Goal: Transaction & Acquisition: Purchase product/service

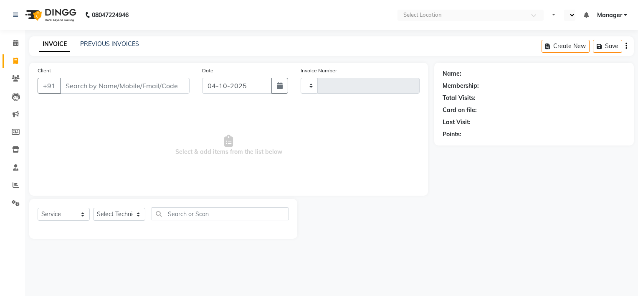
select select "service"
type input "2193"
select select "en"
select select "6579"
click at [96, 82] on input "Client" at bounding box center [124, 86] width 129 height 16
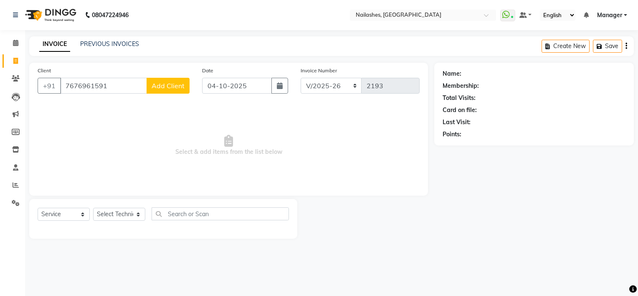
type input "7676961591"
click at [155, 84] on span "Add Client" at bounding box center [168, 85] width 33 height 8
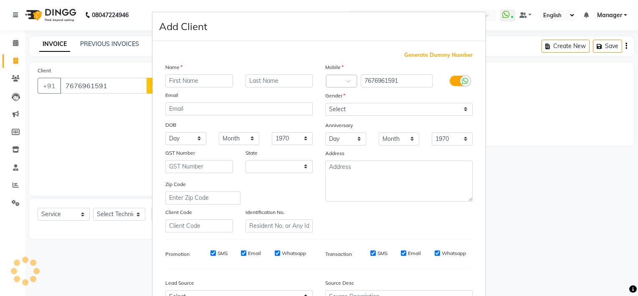
select select "21"
click at [174, 85] on input "text" at bounding box center [199, 80] width 68 height 13
type input "Bindu"
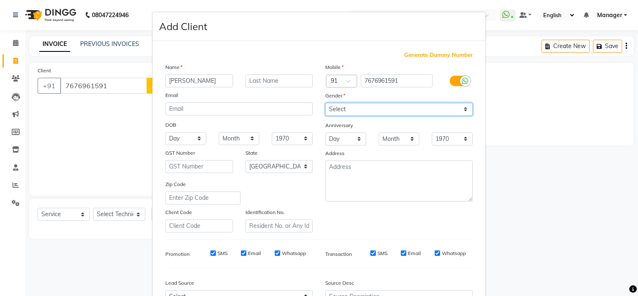
click at [347, 107] on select "Select Male Female Other Prefer Not To Say" at bounding box center [398, 109] width 147 height 13
select select "female"
click at [325, 103] on select "Select Male Female Other Prefer Not To Say" at bounding box center [398, 109] width 147 height 13
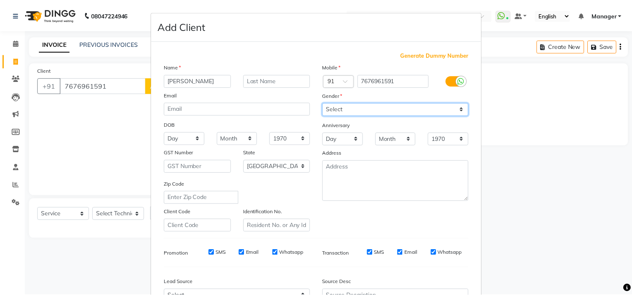
scroll to position [94, 0]
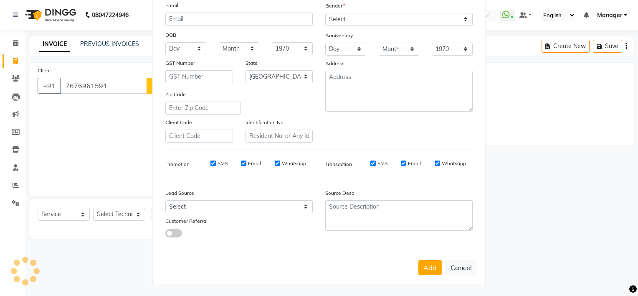
click at [428, 276] on div "Add Cancel" at bounding box center [318, 266] width 333 height 33
click at [427, 267] on button "Add" at bounding box center [429, 267] width 23 height 15
type input "76******91"
select select
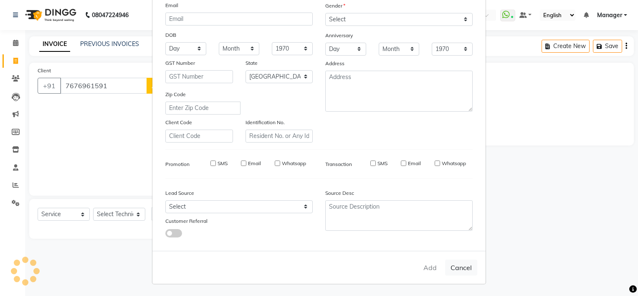
select select
select select "null"
select select
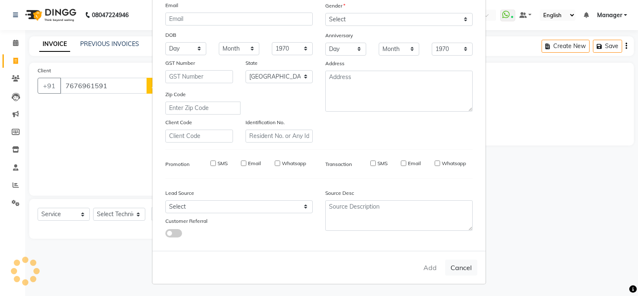
select select
checkbox input "false"
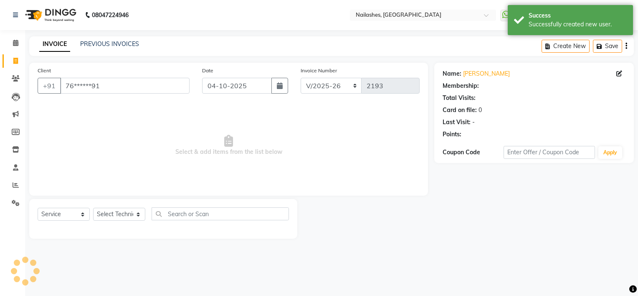
select select "1: Object"
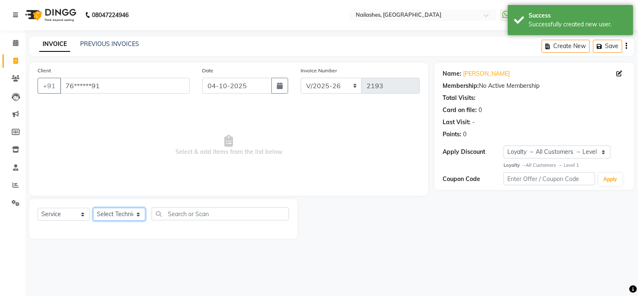
click at [102, 216] on select "Select Technician ARISH Arvind Chandu Dipen Gulafshan John Kajal kelly KIBA LIM…" at bounding box center [119, 213] width 52 height 13
select select "68736"
click at [93, 208] on select "Select Technician ARISH Arvind Chandu Dipen Gulafshan John Kajal kelly KIBA LIM…" at bounding box center [119, 213] width 52 height 13
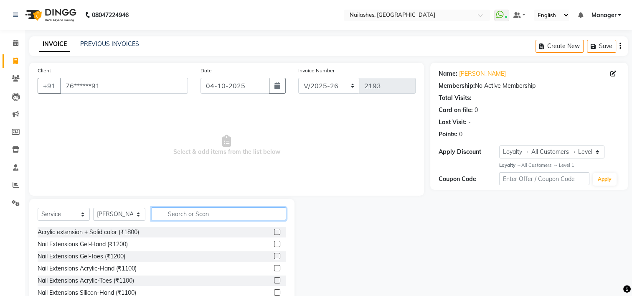
click at [177, 214] on input "text" at bounding box center [219, 213] width 134 height 13
type input "1100"
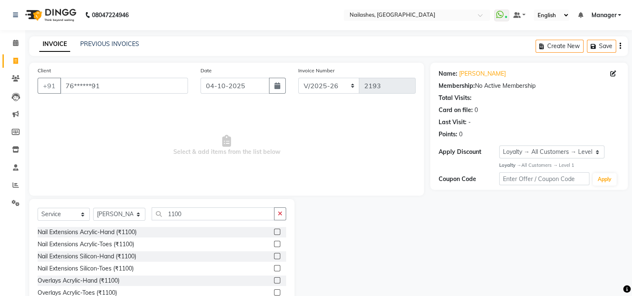
click at [274, 231] on label at bounding box center [277, 231] width 6 height 6
click at [274, 231] on input "checkbox" at bounding box center [276, 231] width 5 height 5
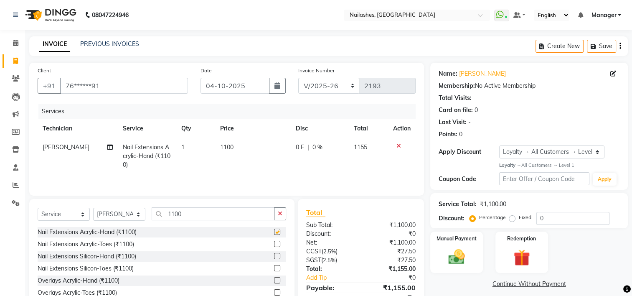
checkbox input "false"
click at [188, 212] on input "1100" at bounding box center [213, 213] width 123 height 13
type input "1"
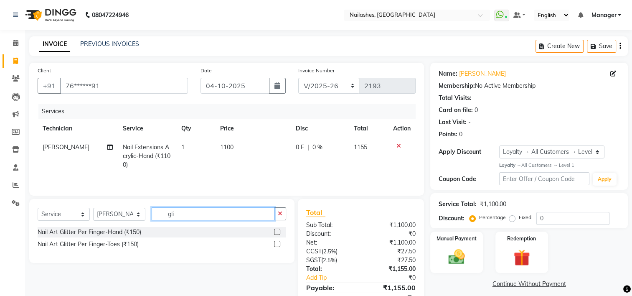
type input "gli"
click at [276, 231] on label at bounding box center [277, 231] width 6 height 6
click at [276, 231] on input "checkbox" at bounding box center [276, 231] width 5 height 5
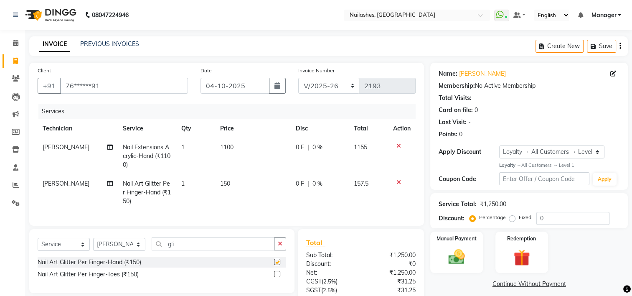
checkbox input "false"
click at [228, 182] on span "150" at bounding box center [225, 183] width 10 height 8
select select "68736"
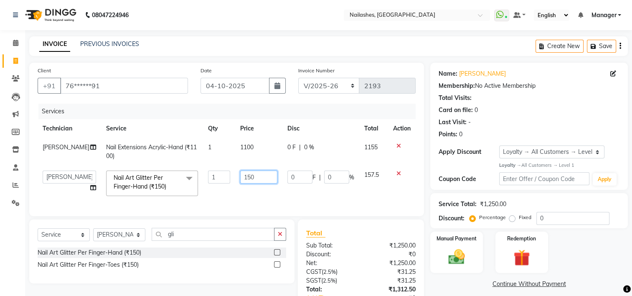
click at [243, 174] on input "150" at bounding box center [258, 176] width 37 height 13
type input "1100"
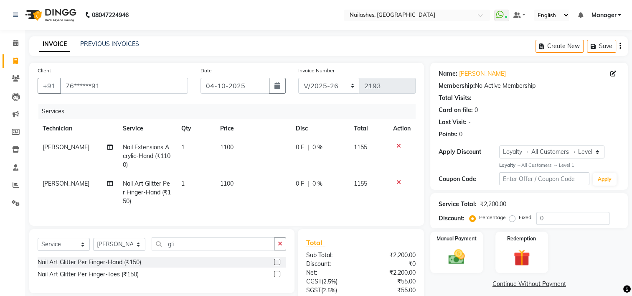
click at [250, 194] on td "1100" at bounding box center [253, 192] width 76 height 36
select select "68736"
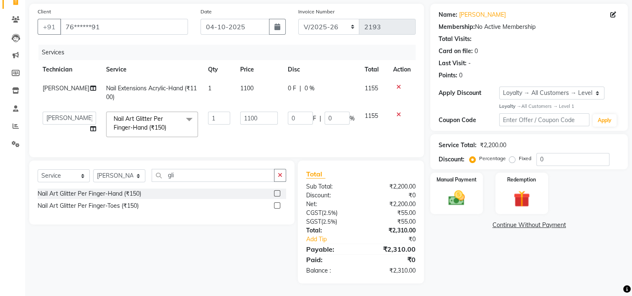
scroll to position [65, 0]
click at [460, 194] on img at bounding box center [456, 198] width 28 height 20
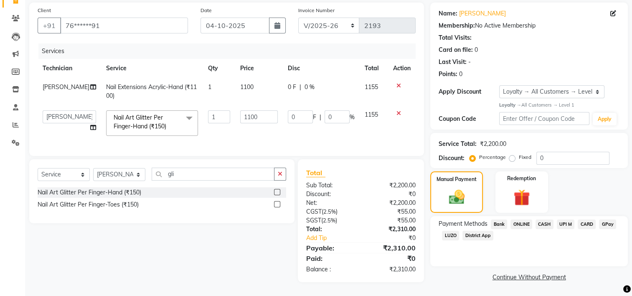
click at [584, 219] on span "CARD" at bounding box center [586, 224] width 18 height 10
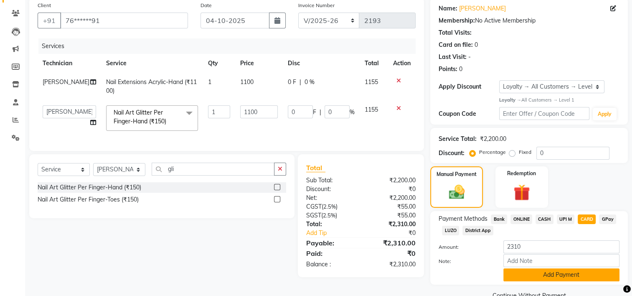
click at [542, 278] on button "Add Payment" at bounding box center [561, 274] width 116 height 13
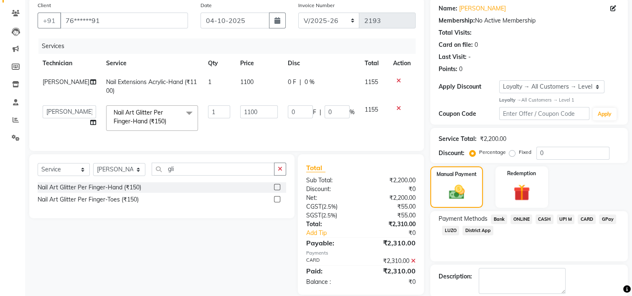
scroll to position [124, 0]
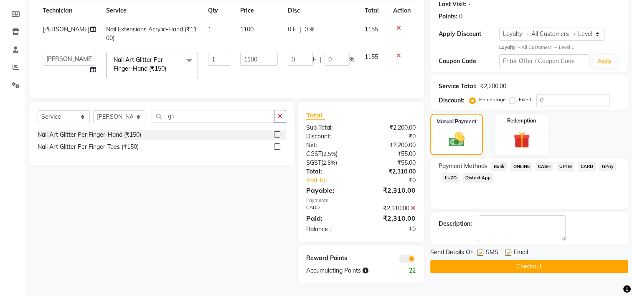
click at [526, 264] on button "Checkout" at bounding box center [528, 266] width 197 height 13
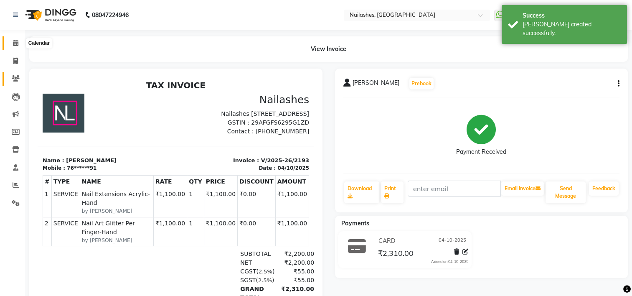
drag, startPoint x: 14, startPoint y: 42, endPoint x: 22, endPoint y: 80, distance: 38.7
click at [14, 42] on icon at bounding box center [15, 43] width 5 height 6
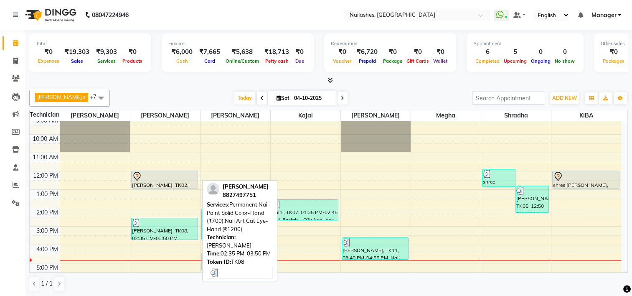
scroll to position [42, 0]
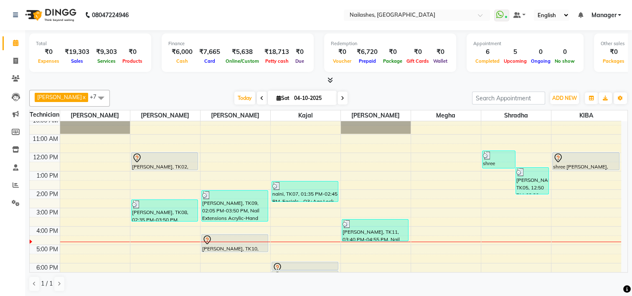
click at [93, 248] on div "8:00 AM 9:00 AM 10:00 AM 11:00 AM 12:00 PM 1:00 PM 2:00 PM 3:00 PM 4:00 PM 5:00…" at bounding box center [325, 198] width 591 height 238
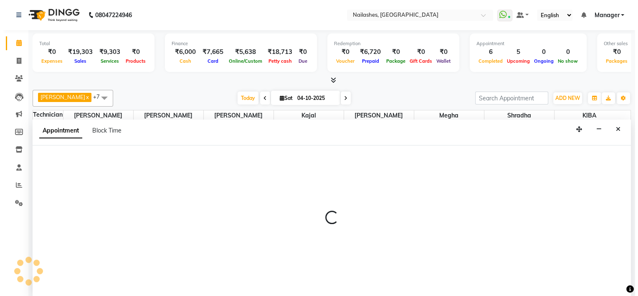
scroll to position [0, 0]
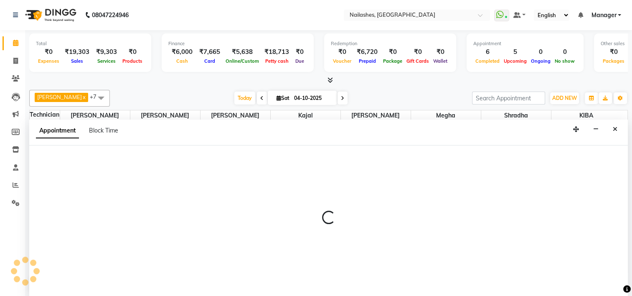
select select "80708"
select select "tentative"
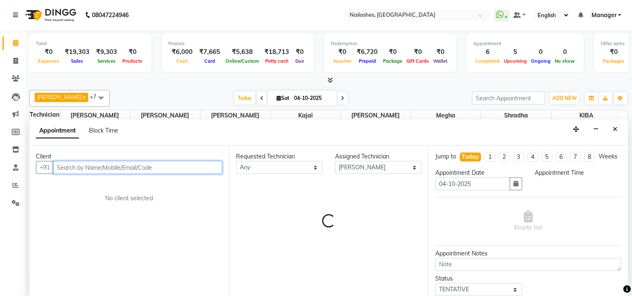
select select "1020"
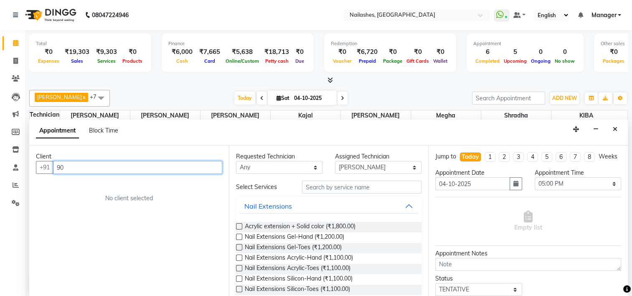
type input "9"
type input "9035400621"
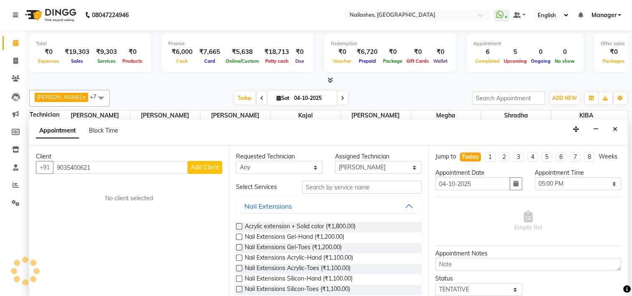
click at [200, 165] on span "Add Client" at bounding box center [205, 167] width 28 height 8
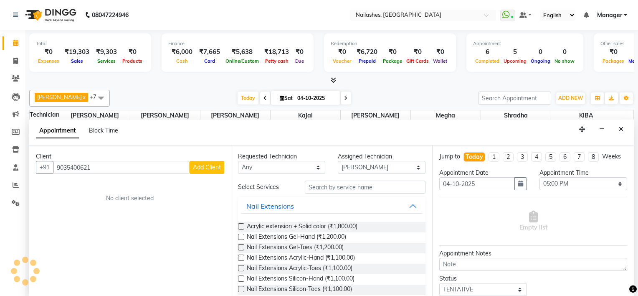
select select "21"
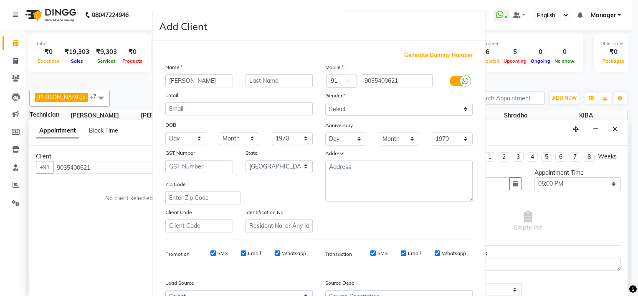
type input "Shubhangi"
click at [387, 108] on select "Select Male Female Other Prefer Not To Say" at bounding box center [398, 109] width 147 height 13
select select "female"
click at [325, 103] on select "Select Male Female Other Prefer Not To Say" at bounding box center [398, 109] width 147 height 13
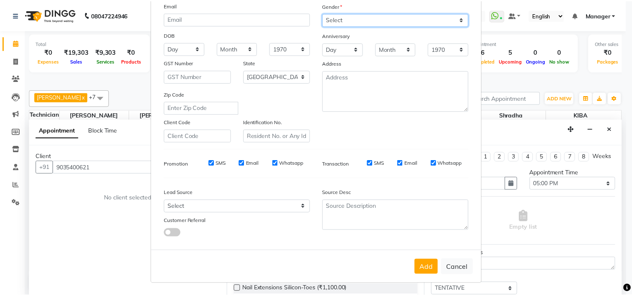
scroll to position [94, 0]
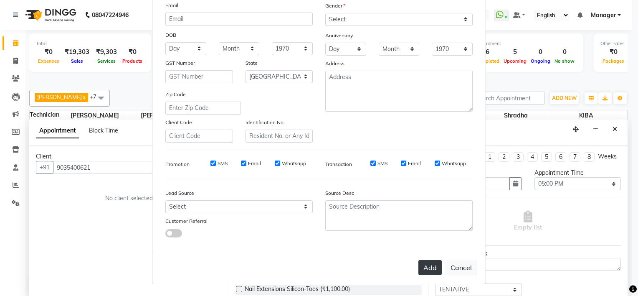
click at [424, 265] on button "Add" at bounding box center [429, 267] width 23 height 15
type input "90******21"
select select
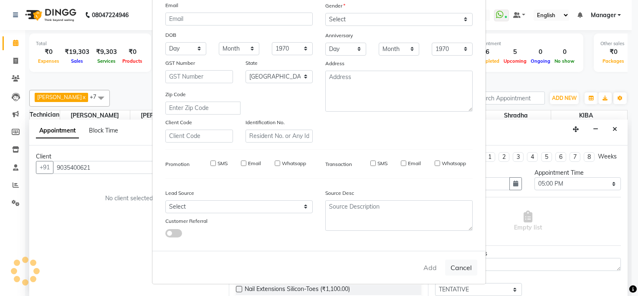
select select "null"
select select
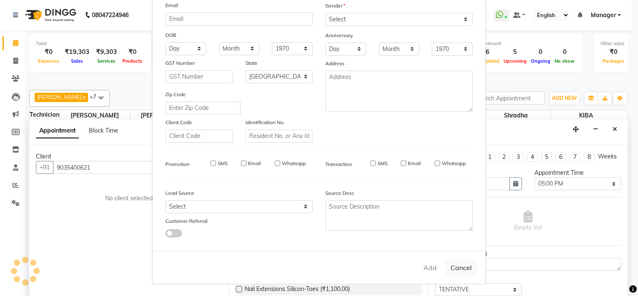
checkbox input "false"
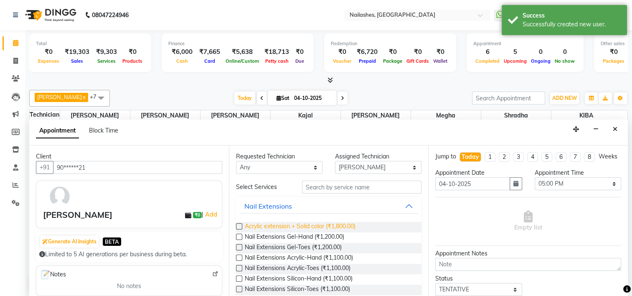
click at [304, 222] on span "Acrylic extension + Solid color (₹1,800.00)" at bounding box center [300, 227] width 111 height 10
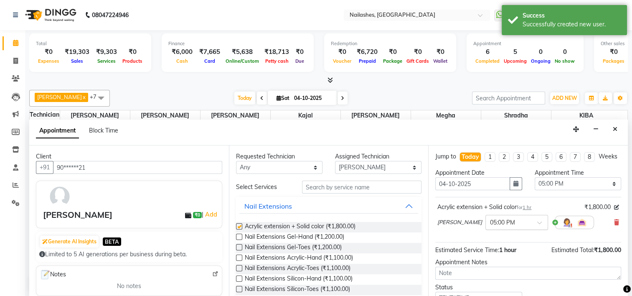
checkbox input "false"
click at [513, 186] on icon "button" at bounding box center [515, 183] width 5 height 6
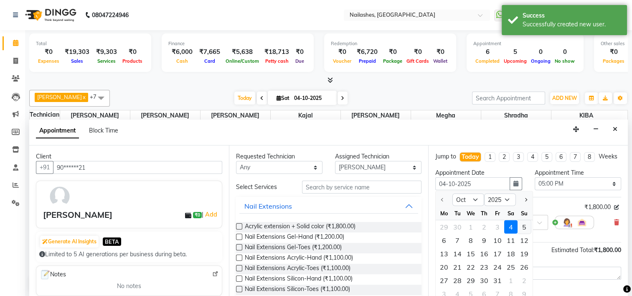
click at [521, 233] on div "5" at bounding box center [523, 226] width 13 height 13
type input "05-10-2025"
select select "1020"
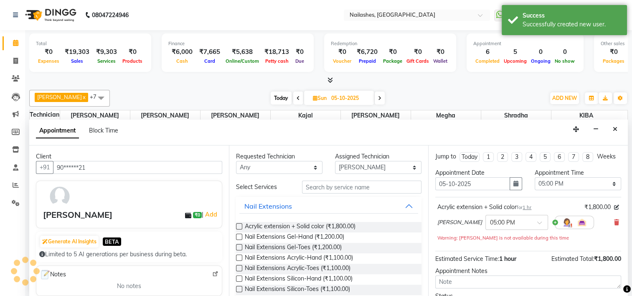
scroll to position [68, 0]
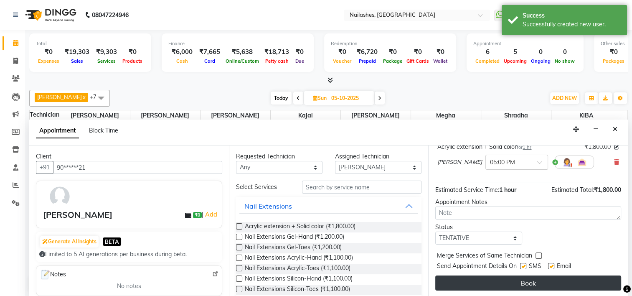
click at [527, 279] on button "Book" at bounding box center [528, 282] width 186 height 15
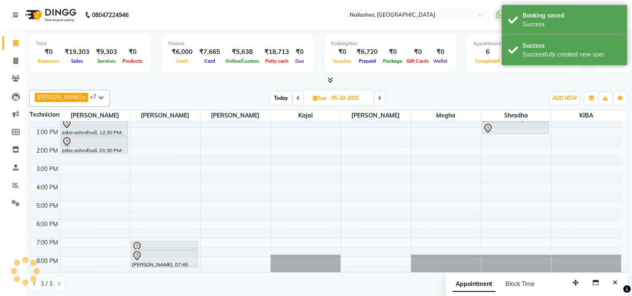
scroll to position [0, 0]
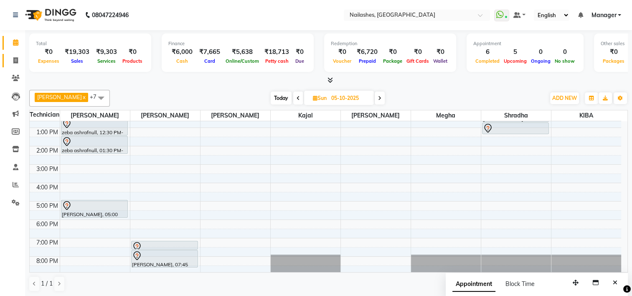
click at [13, 55] on link "Invoice" at bounding box center [13, 61] width 20 height 14
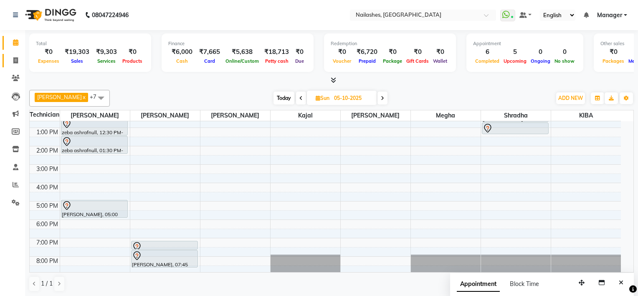
select select "service"
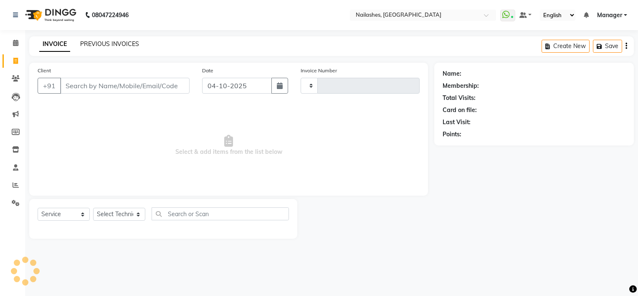
type input "2196"
click at [100, 47] on link "PREVIOUS INVOICES" at bounding box center [109, 44] width 59 height 8
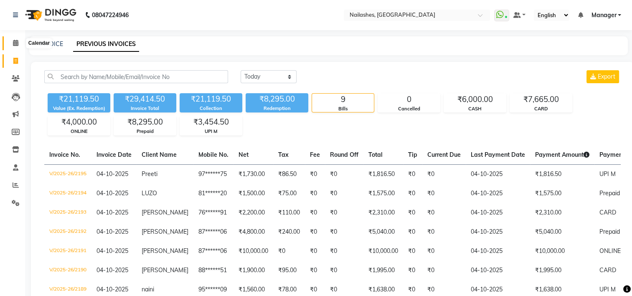
click at [15, 43] on icon at bounding box center [15, 43] width 5 height 6
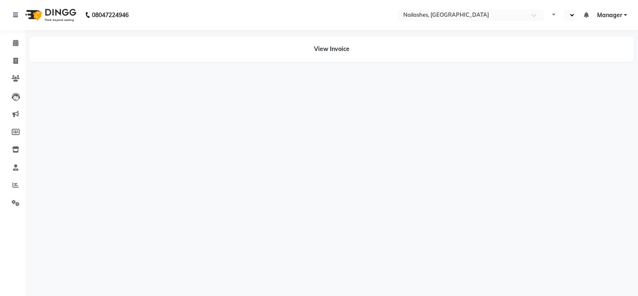
select select "en"
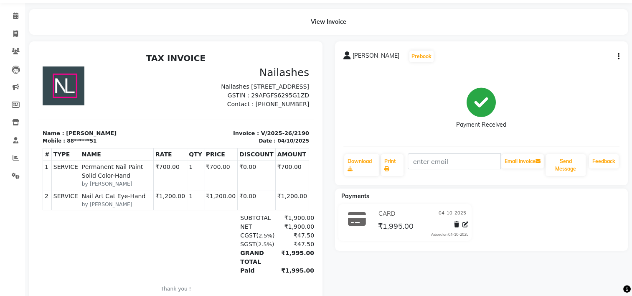
scroll to position [42, 0]
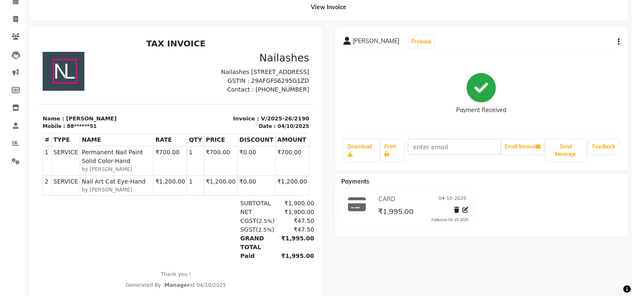
click at [617, 41] on button "button" at bounding box center [616, 42] width 5 height 9
click at [558, 74] on div "Payment Received" at bounding box center [481, 93] width 276 height 63
click at [17, 21] on icon at bounding box center [15, 19] width 5 height 6
select select "service"
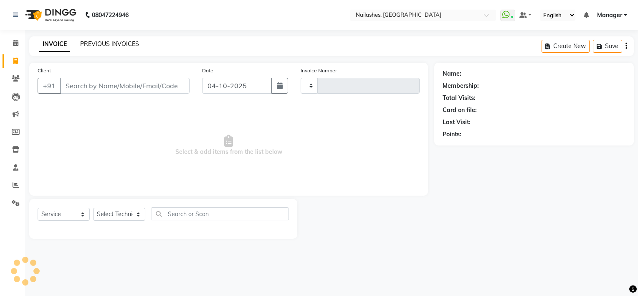
click at [108, 43] on link "PREVIOUS INVOICES" at bounding box center [109, 44] width 59 height 8
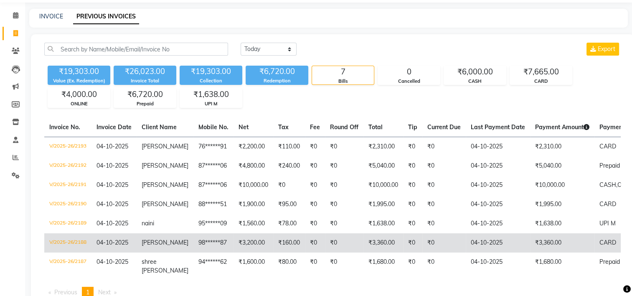
scroll to position [42, 0]
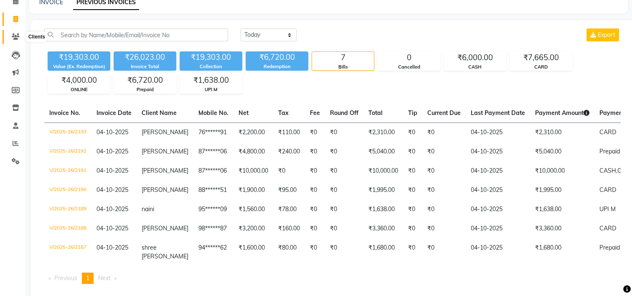
click at [11, 36] on span at bounding box center [15, 37] width 15 height 10
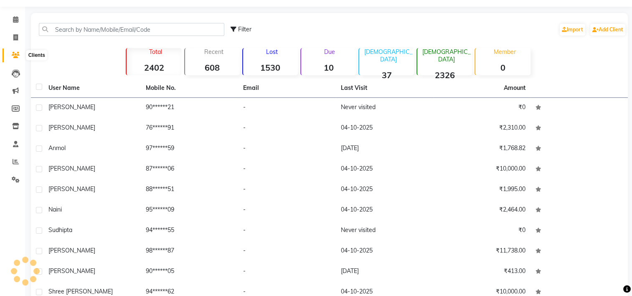
scroll to position [42, 0]
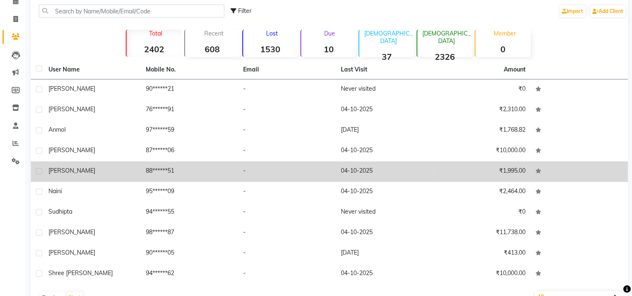
click at [67, 170] on span "[PERSON_NAME]" at bounding box center [71, 171] width 47 height 8
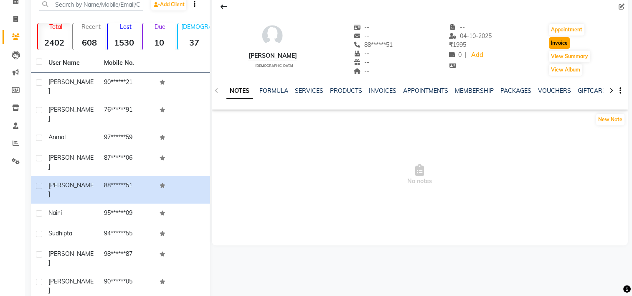
click at [558, 44] on button "Invoice" at bounding box center [559, 43] width 21 height 12
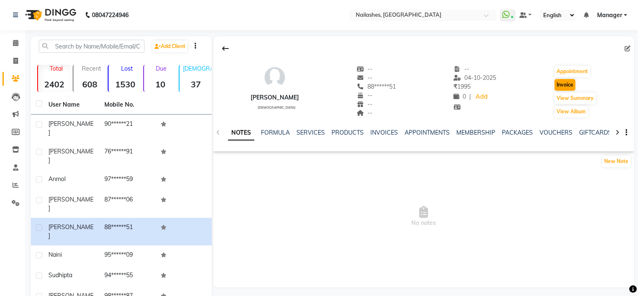
select select "service"
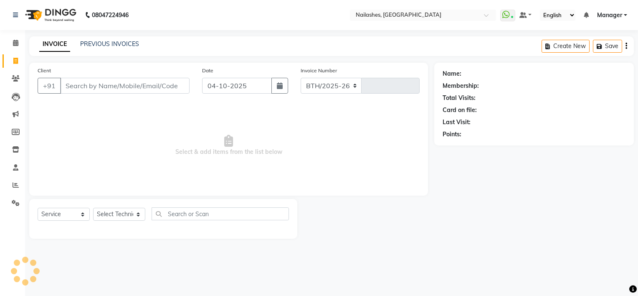
select select "6579"
type input "2194"
type input "88******51"
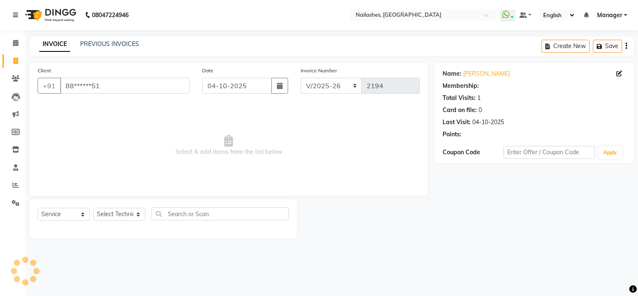
select select "1: Object"
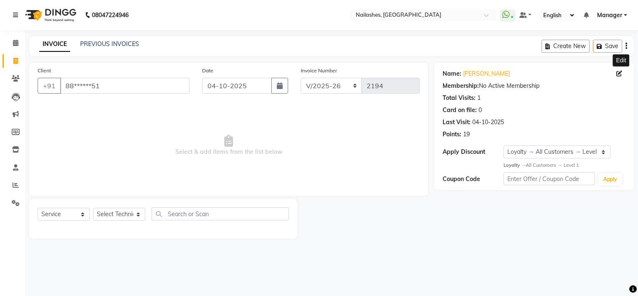
click at [617, 75] on icon at bounding box center [619, 74] width 6 height 6
select select "21"
select select "female"
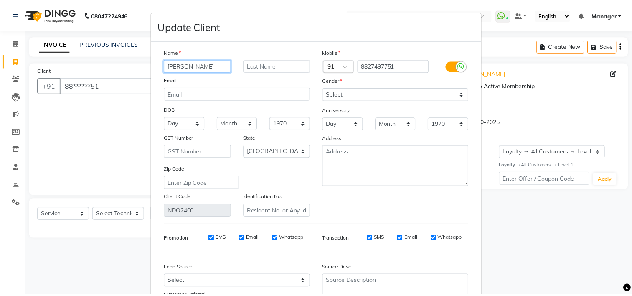
scroll to position [79, 0]
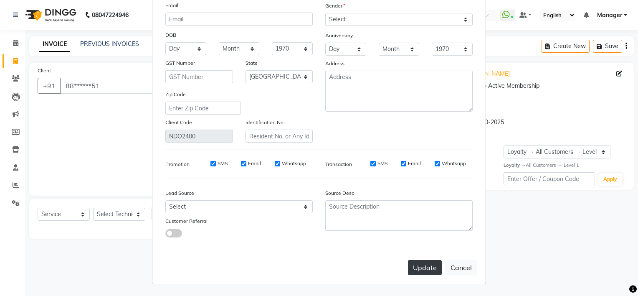
click at [429, 267] on button "Update" at bounding box center [425, 267] width 34 height 15
select select
select select "null"
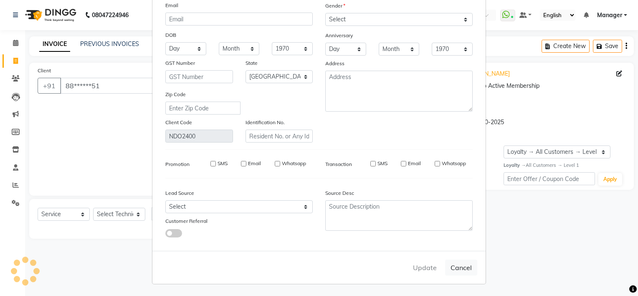
select select
checkbox input "false"
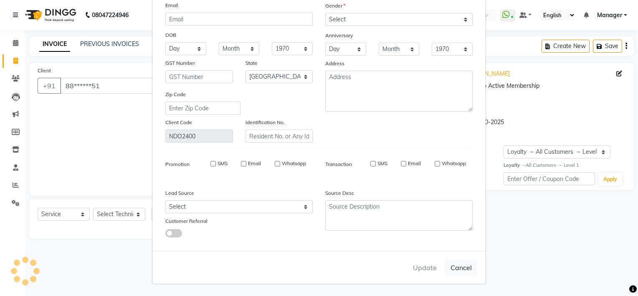
checkbox input "false"
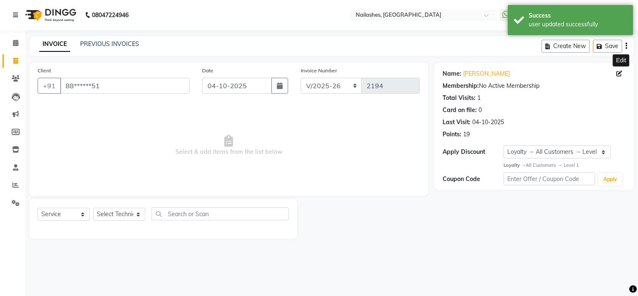
select select "1: Object"
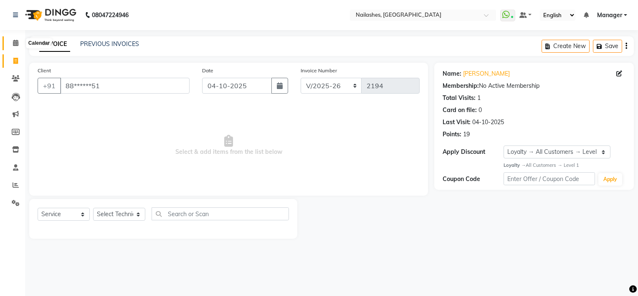
click at [15, 43] on icon at bounding box center [15, 43] width 5 height 6
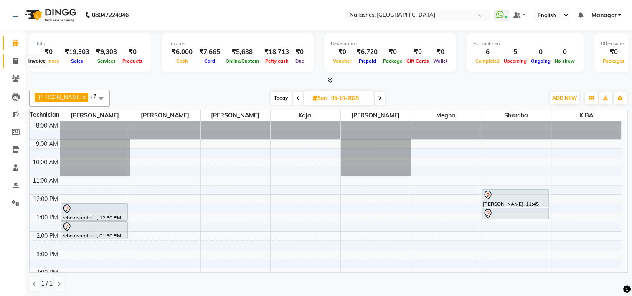
click at [11, 59] on span at bounding box center [15, 61] width 15 height 10
select select "service"
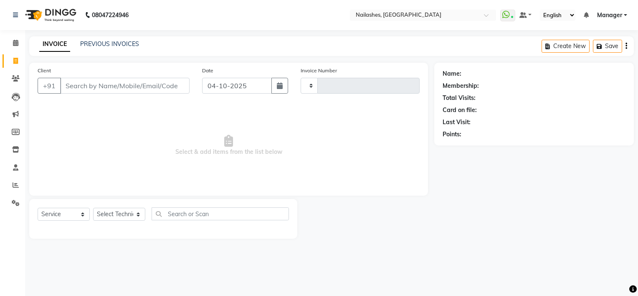
type input "2194"
select select "6579"
click at [78, 88] on input "Client" at bounding box center [124, 86] width 129 height 16
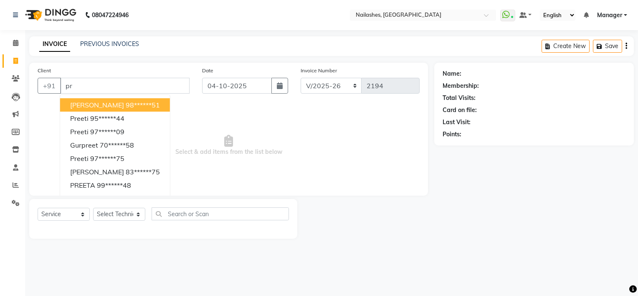
type input "p"
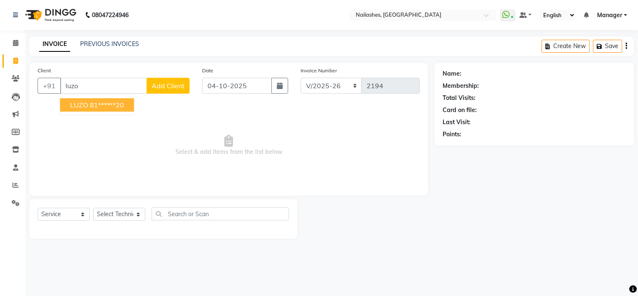
click at [100, 104] on ngb-highlight "81******20" at bounding box center [107, 105] width 34 height 8
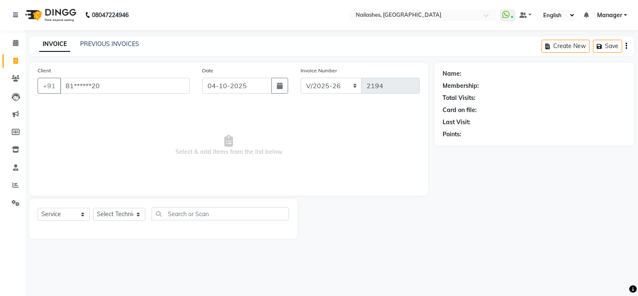
type input "81******20"
select select "1: Object"
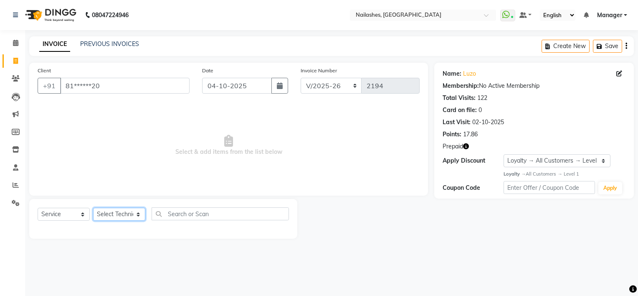
click at [114, 215] on select "Select Technician ARISH Arvind Chandu Dipen Gulafshan John Kajal kelly KIBA LIM…" at bounding box center [119, 213] width 52 height 13
select select "84916"
click at [93, 208] on select "Select Technician ARISH Arvind Chandu Dipen Gulafshan John Kajal kelly KIBA LIM…" at bounding box center [119, 213] width 52 height 13
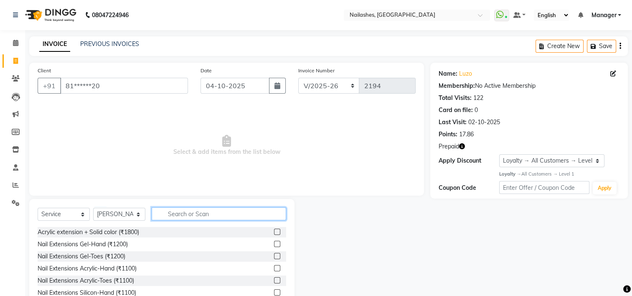
click at [198, 212] on input "text" at bounding box center [219, 213] width 134 height 13
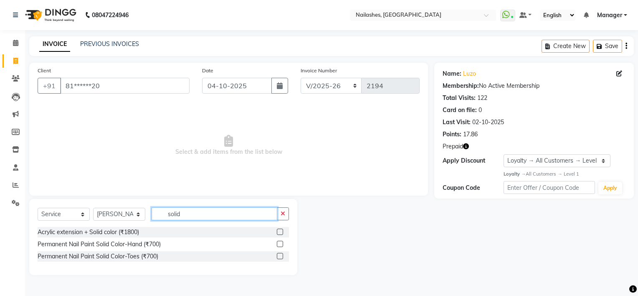
type input "solid"
click at [279, 242] on label at bounding box center [280, 243] width 6 height 6
click at [279, 242] on input "checkbox" at bounding box center [279, 243] width 5 height 5
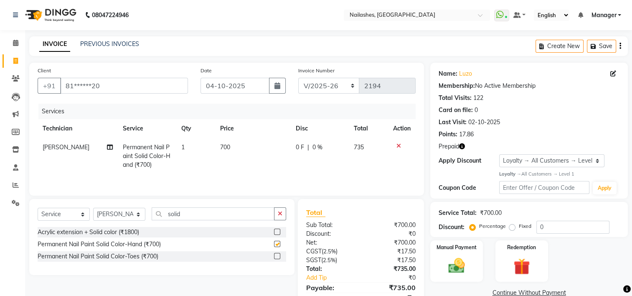
checkbox input "false"
click at [202, 218] on input "solid" at bounding box center [213, 213] width 123 height 13
type input "s"
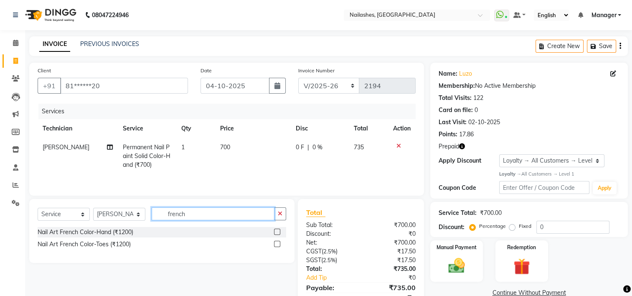
type input "french"
click at [278, 232] on label at bounding box center [277, 231] width 6 height 6
click at [278, 232] on input "checkbox" at bounding box center [276, 231] width 5 height 5
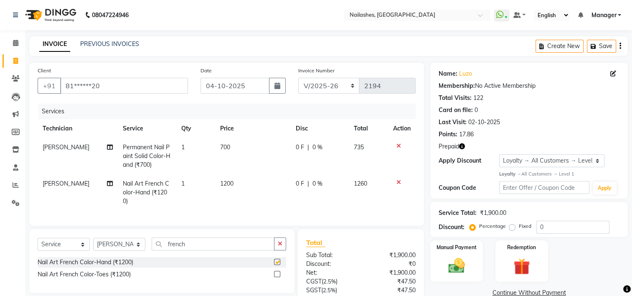
checkbox input "false"
click at [229, 185] on span "1200" at bounding box center [226, 183] width 13 height 8
select select "84916"
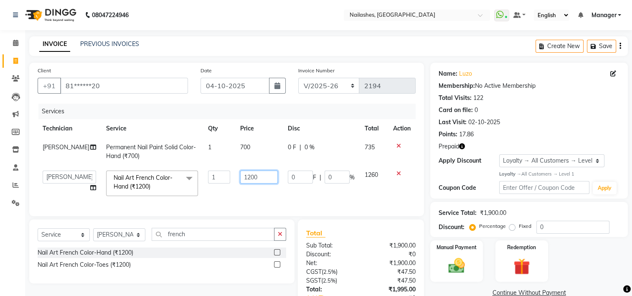
click at [255, 175] on input "1200" at bounding box center [258, 176] width 37 height 13
type input "1"
type input "800"
click at [443, 44] on div "INVOICE PREVIOUS INVOICES Create New Save" at bounding box center [328, 46] width 598 height 20
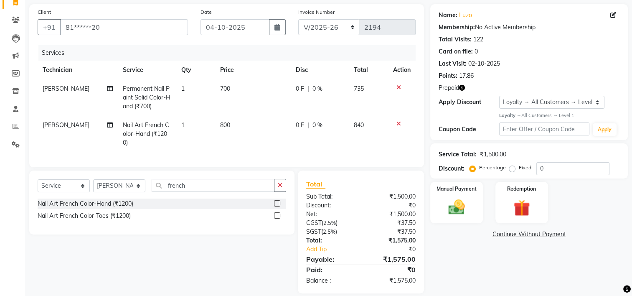
scroll to position [75, 0]
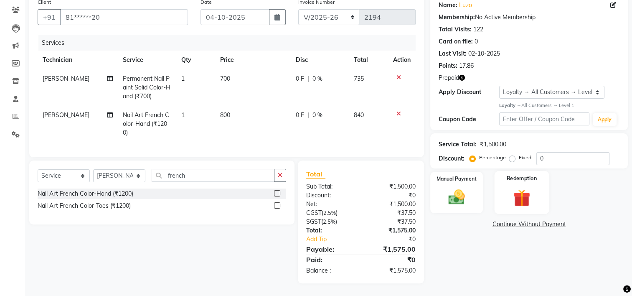
click at [510, 187] on img at bounding box center [521, 197] width 28 height 21
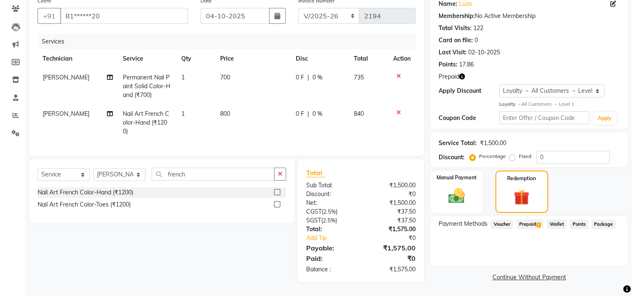
click at [519, 219] on span "Prepaid 1" at bounding box center [529, 224] width 27 height 10
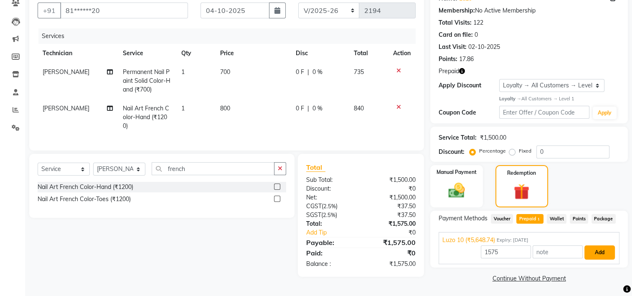
click at [604, 250] on button "Add" at bounding box center [599, 252] width 30 height 14
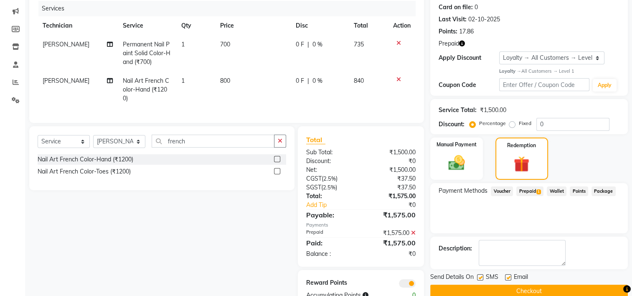
scroll to position [134, 0]
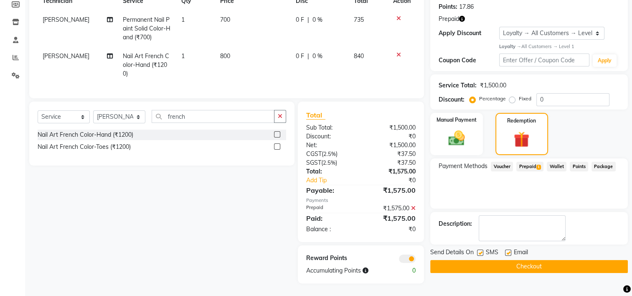
click at [536, 260] on button "Checkout" at bounding box center [528, 266] width 197 height 13
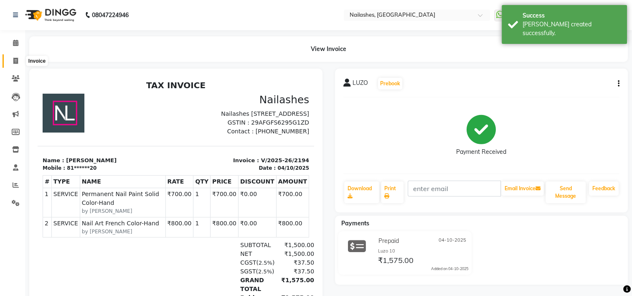
click at [13, 59] on icon at bounding box center [15, 61] width 5 height 6
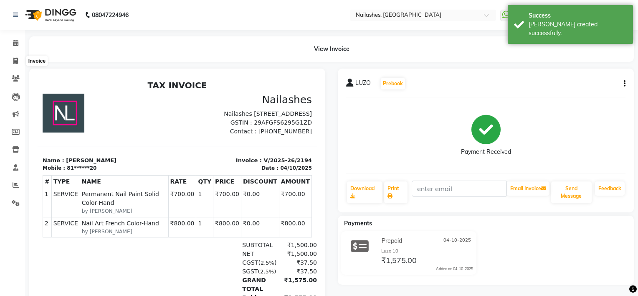
select select "service"
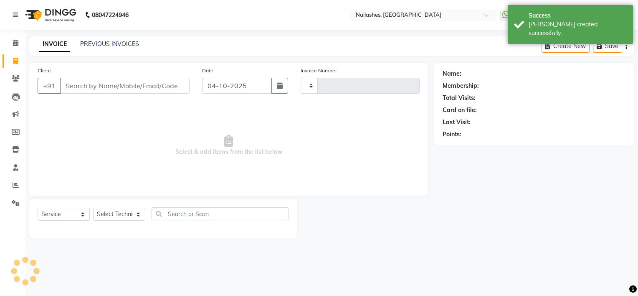
type input "2195"
select select "6579"
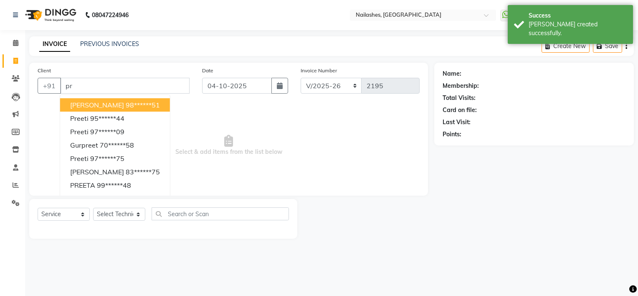
type input "p"
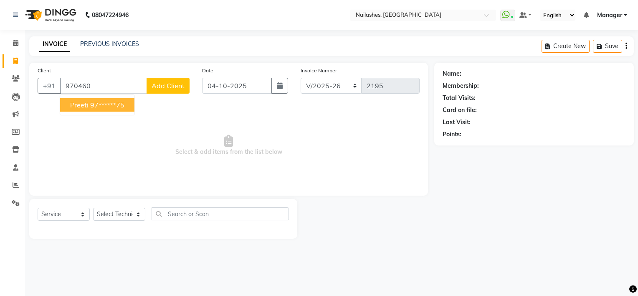
click at [121, 102] on ngb-highlight "97******75" at bounding box center [107, 105] width 34 height 8
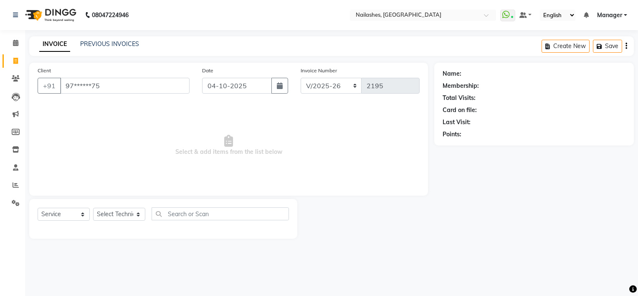
type input "97******75"
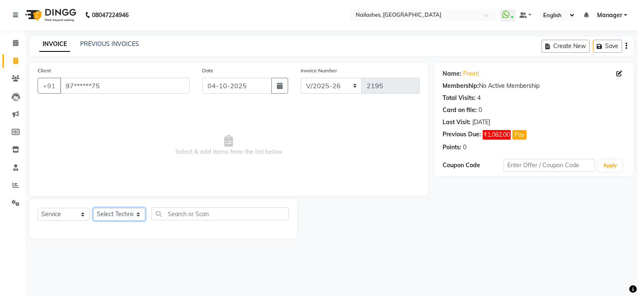
click at [114, 217] on select "Select Technician ARISH Arvind Chandu Dipen Gulafshan John Kajal kelly KIBA LIM…" at bounding box center [119, 213] width 52 height 13
select select "79265"
click at [93, 208] on select "Select Technician ARISH Arvind Chandu Dipen Gulafshan John Kajal kelly KIBA LIM…" at bounding box center [119, 213] width 52 height 13
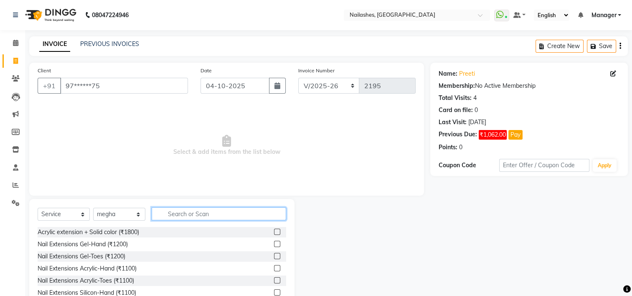
click at [179, 217] on input "text" at bounding box center [219, 213] width 134 height 13
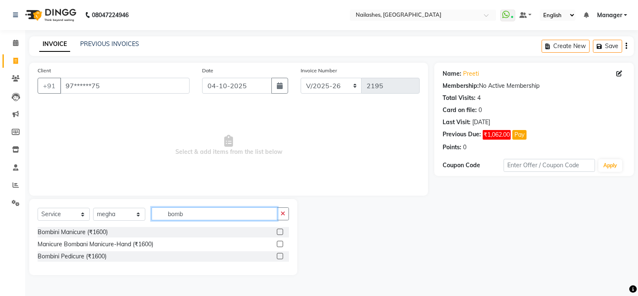
type input "bomb"
click at [279, 254] on label at bounding box center [280, 256] width 6 height 6
click at [279, 254] on input "checkbox" at bounding box center [279, 255] width 5 height 5
drag, startPoint x: 279, startPoint y: 254, endPoint x: 273, endPoint y: 255, distance: 5.9
click at [279, 254] on label at bounding box center [280, 256] width 6 height 6
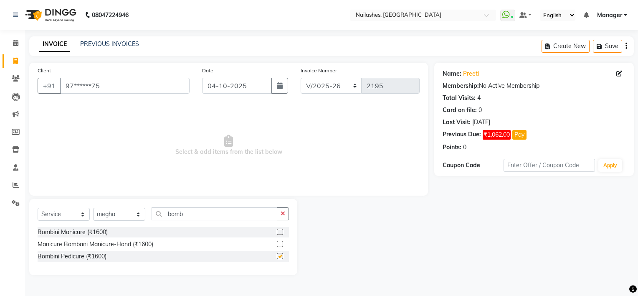
click at [279, 254] on input "checkbox" at bounding box center [279, 255] width 5 height 5
checkbox input "false"
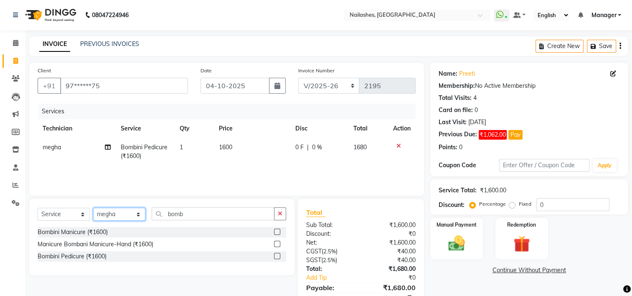
click at [138, 215] on select "Select Technician ARISH Arvind Chandu Dipen Gulafshan John Kajal kelly KIBA LIM…" at bounding box center [119, 213] width 52 height 13
select select "62952"
click at [93, 208] on select "Select Technician ARISH Arvind Chandu Dipen Gulafshan John Kajal kelly KIBA LIM…" at bounding box center [119, 213] width 52 height 13
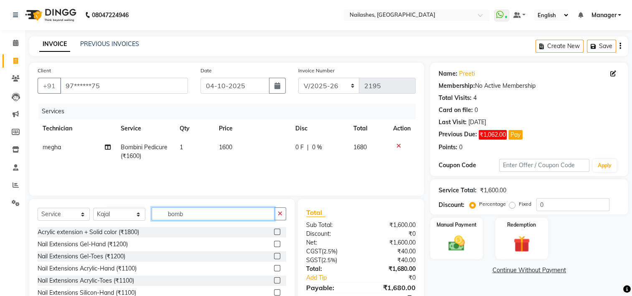
click at [211, 213] on input "bomb" at bounding box center [213, 213] width 123 height 13
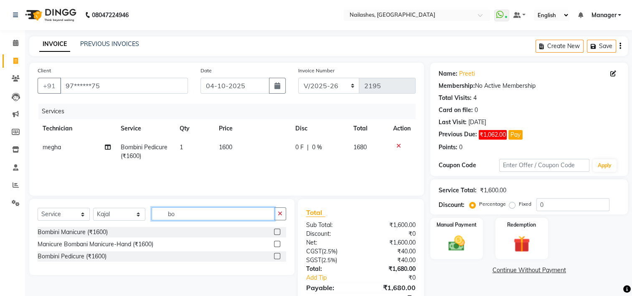
type input "b"
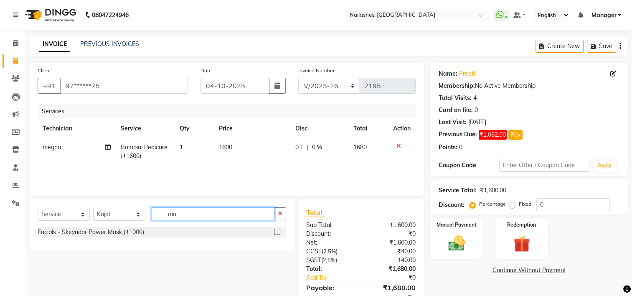
type input "m"
type input "d"
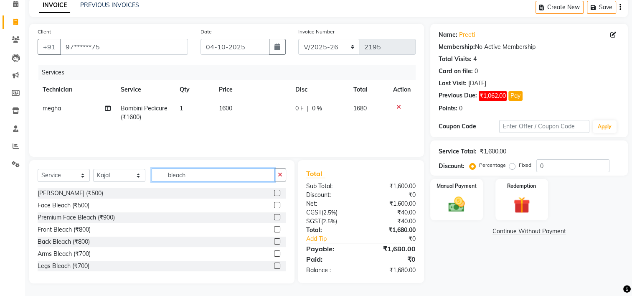
type input "bleach"
click at [274, 217] on label at bounding box center [277, 217] width 6 height 6
click at [274, 217] on input "checkbox" at bounding box center [276, 217] width 5 height 5
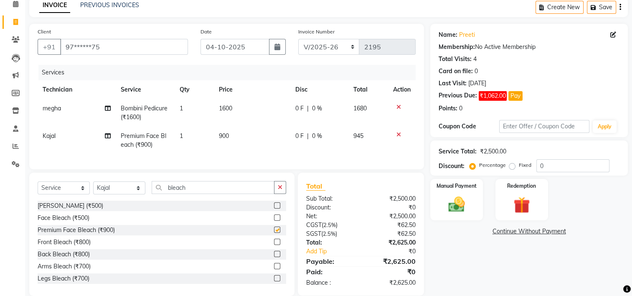
checkbox input "false"
click at [274, 208] on label at bounding box center [277, 205] width 6 height 6
click at [274, 208] on input "checkbox" at bounding box center [276, 205] width 5 height 5
click at [271, 211] on div "Select Service Product Membership Package Voucher Prepaid Gift Card Select Tech…" at bounding box center [161, 233] width 265 height 123
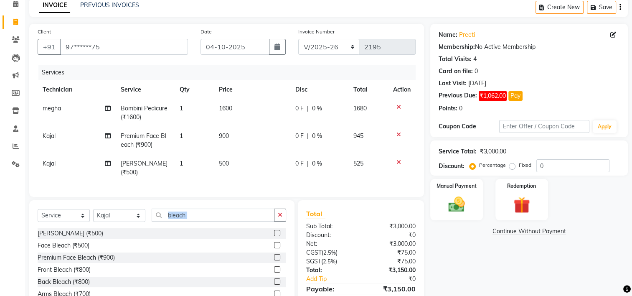
checkbox input "false"
click at [398, 133] on icon at bounding box center [398, 134] width 5 height 6
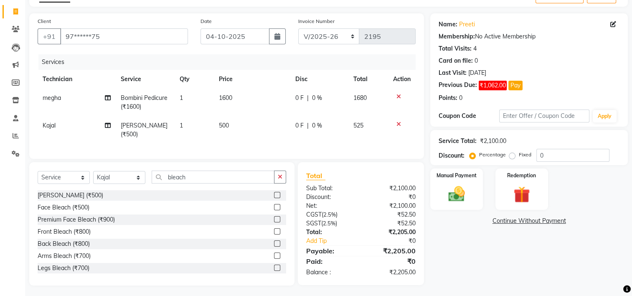
scroll to position [58, 0]
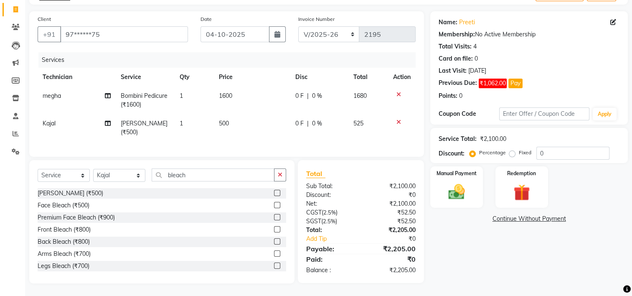
click at [316, 92] on span "0 %" at bounding box center [317, 95] width 10 height 9
select select "79265"
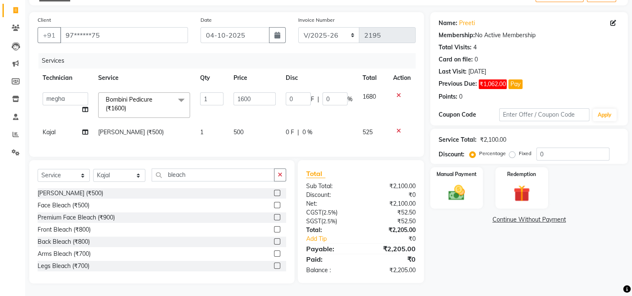
scroll to position [57, 0]
click at [339, 92] on input "0" at bounding box center [334, 98] width 25 height 13
type input "20"
click at [466, 258] on div "Name: Preeti Membership: No Active Membership Total Visits: 4 Card on file: 0 L…" at bounding box center [532, 147] width 204 height 271
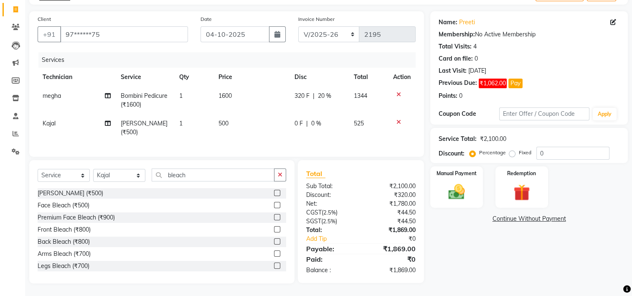
scroll to position [58, 0]
click at [315, 119] on span "0 %" at bounding box center [316, 123] width 10 height 9
select select "62952"
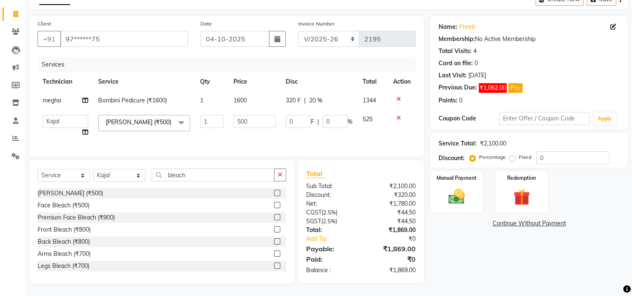
scroll to position [53, 0]
click at [332, 115] on input "0" at bounding box center [334, 121] width 25 height 13
type input "10"
click at [455, 246] on div "Name: Preeti Membership: No Active Membership Total Visits: 4 Card on file: 0 L…" at bounding box center [532, 149] width 204 height 267
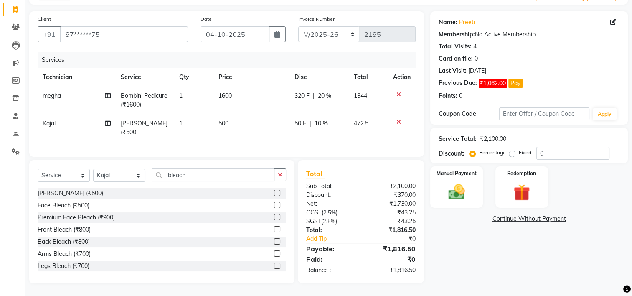
scroll to position [58, 0]
click at [455, 182] on img at bounding box center [456, 192] width 28 height 20
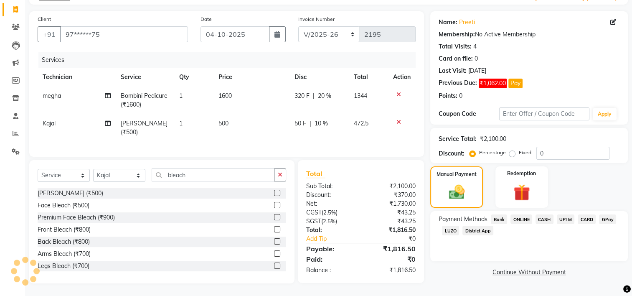
click at [569, 214] on span "UPI M" at bounding box center [565, 219] width 18 height 10
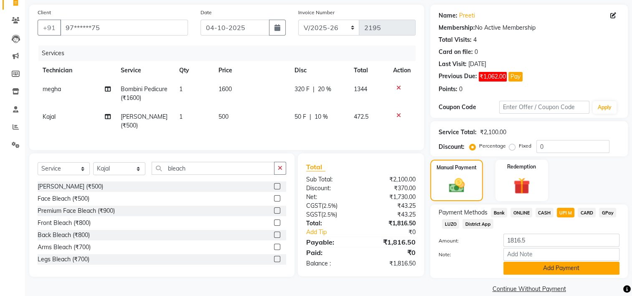
click at [561, 265] on button "Add Payment" at bounding box center [561, 267] width 116 height 13
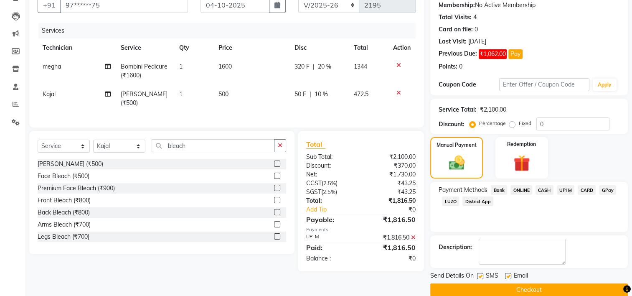
scroll to position [93, 0]
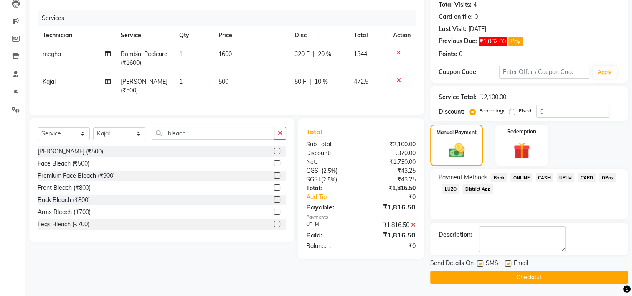
click at [521, 279] on button "Checkout" at bounding box center [528, 276] width 197 height 13
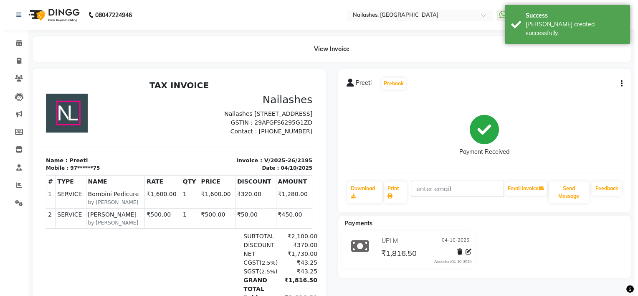
scroll to position [6, 0]
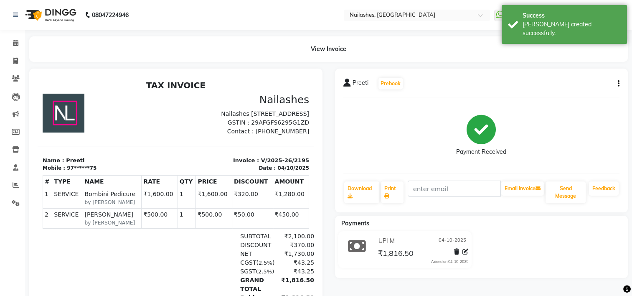
click at [603, 61] on div "View Invoice" at bounding box center [328, 48] width 598 height 25
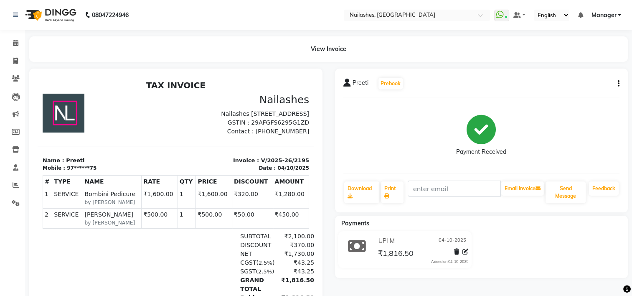
click at [602, 17] on span "Manager" at bounding box center [603, 15] width 25 height 9
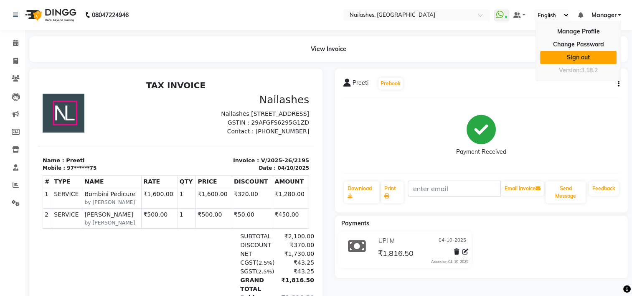
click at [590, 55] on link "Sign out" at bounding box center [578, 57] width 76 height 13
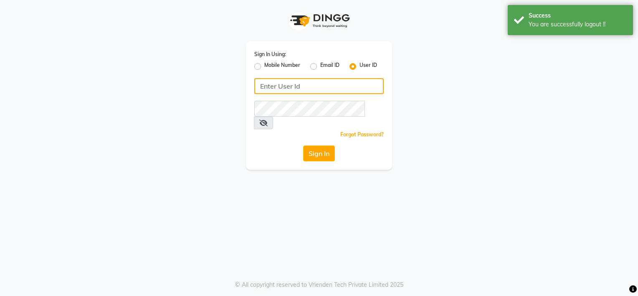
type input "9980535167"
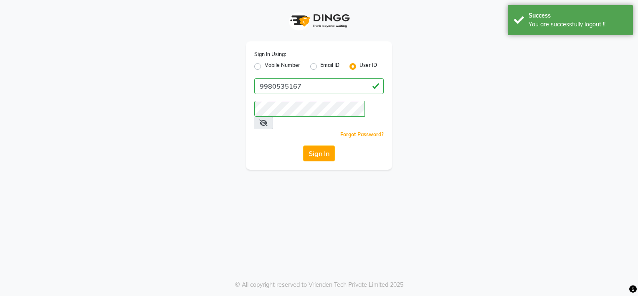
click at [279, 65] on label "Mobile Number" at bounding box center [282, 66] width 36 height 10
click at [270, 65] on input "Mobile Number" at bounding box center [266, 63] width 5 height 5
radio input "true"
radio input "false"
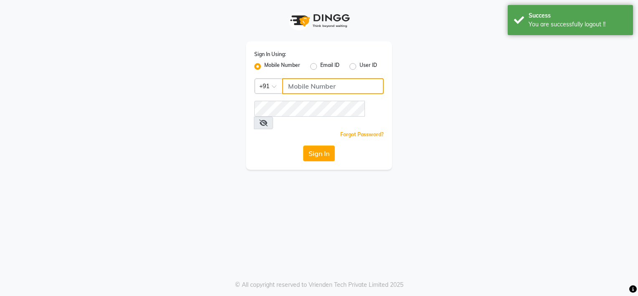
click at [321, 89] on input "Username" at bounding box center [332, 86] width 101 height 16
type input "8"
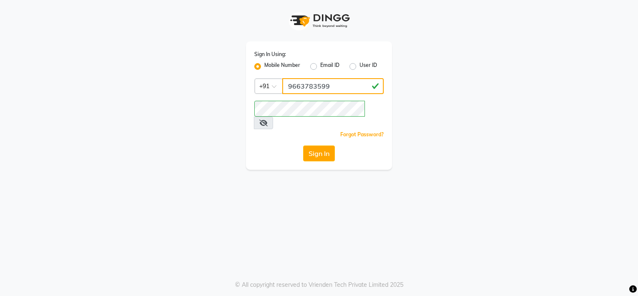
click at [331, 87] on input "9663783599" at bounding box center [332, 86] width 101 height 16
type input "9"
type input "9980535167"
click at [319, 145] on button "Sign In" at bounding box center [319, 153] width 32 height 16
